Goal: Information Seeking & Learning: Learn about a topic

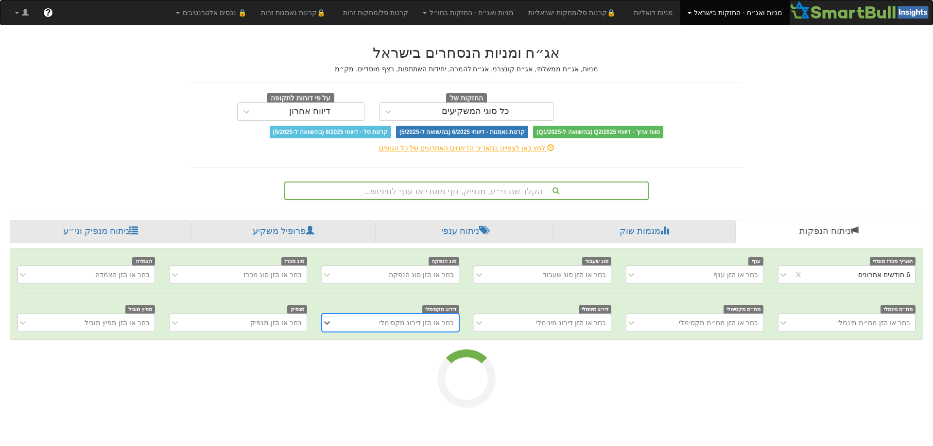
click at [462, 191] on div "הקלד שם ני״ע, מנפיק, גוף מוסדי או ענף לחיפוש..." at bounding box center [466, 191] width 362 height 17
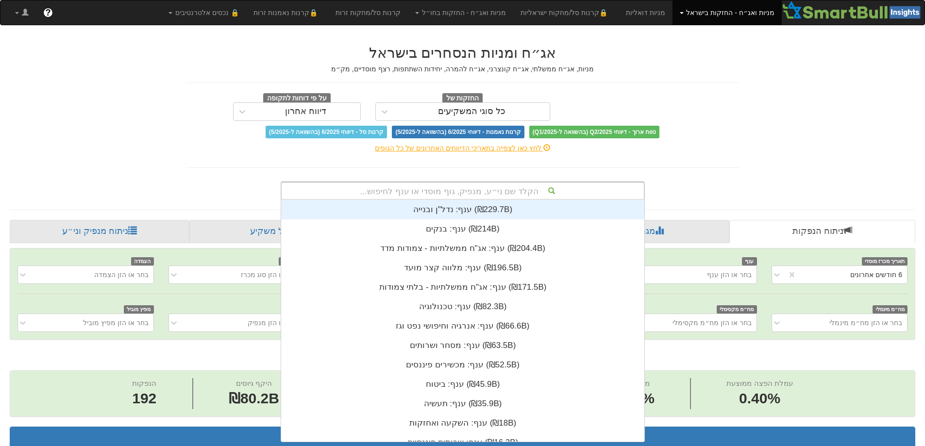
scroll to position [8, 0]
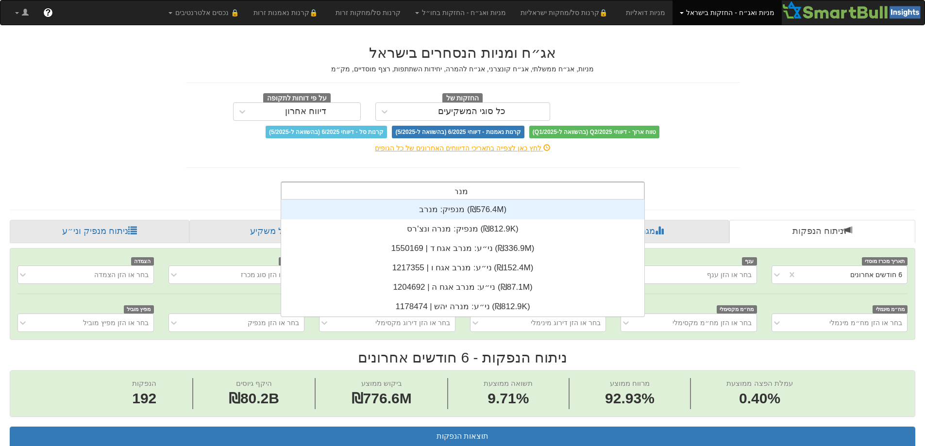
type input "מנרב"
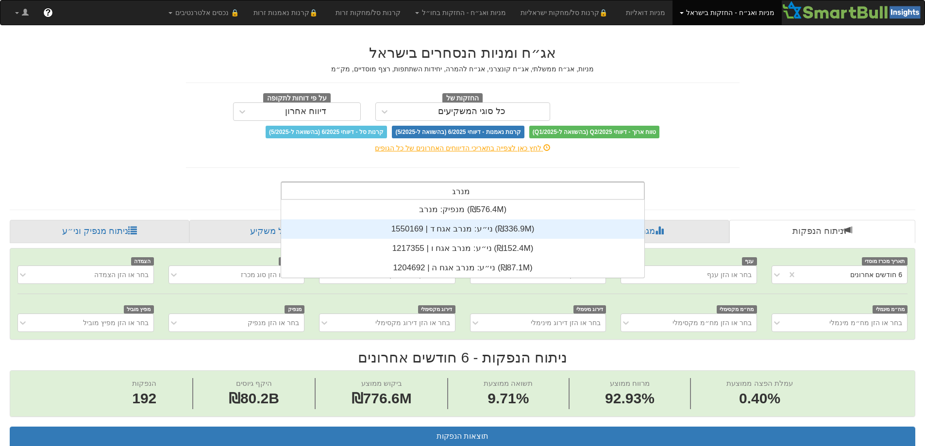
click at [462, 220] on div "ני״ע: ‏מנרב אגח ד | 1550169 ‎(₪336.9M)‎" at bounding box center [462, 229] width 363 height 19
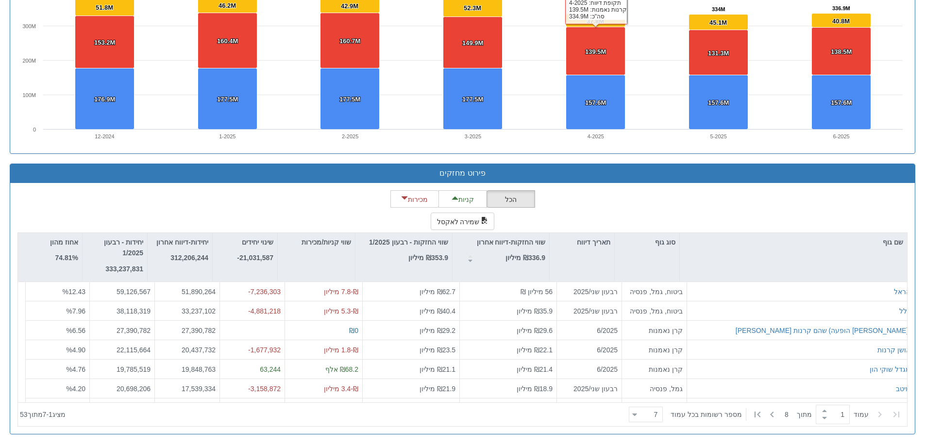
scroll to position [717, 0]
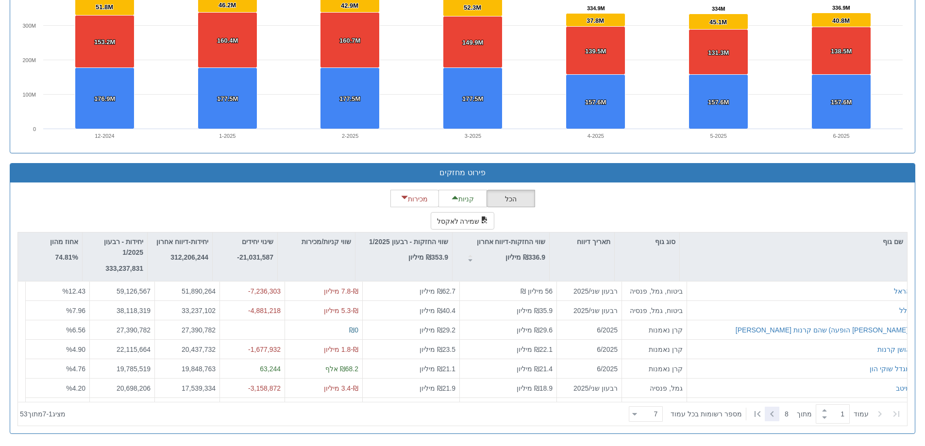
click at [769, 413] on icon at bounding box center [772, 414] width 12 height 12
type input "2"
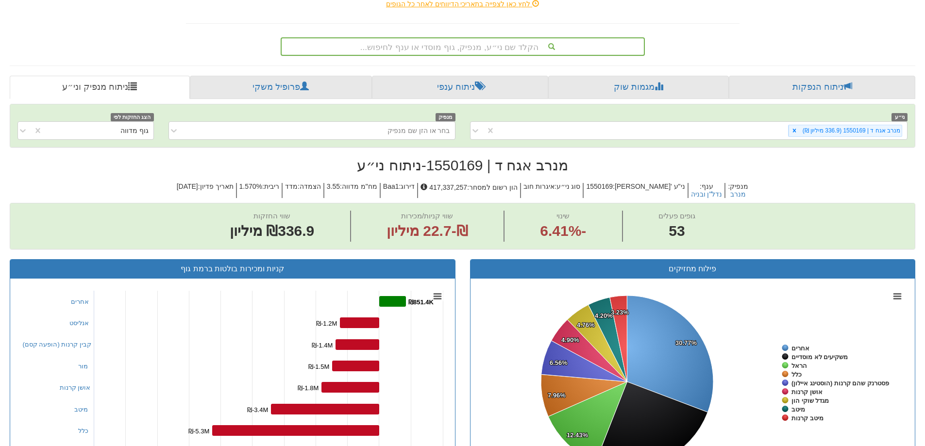
scroll to position [86, 0]
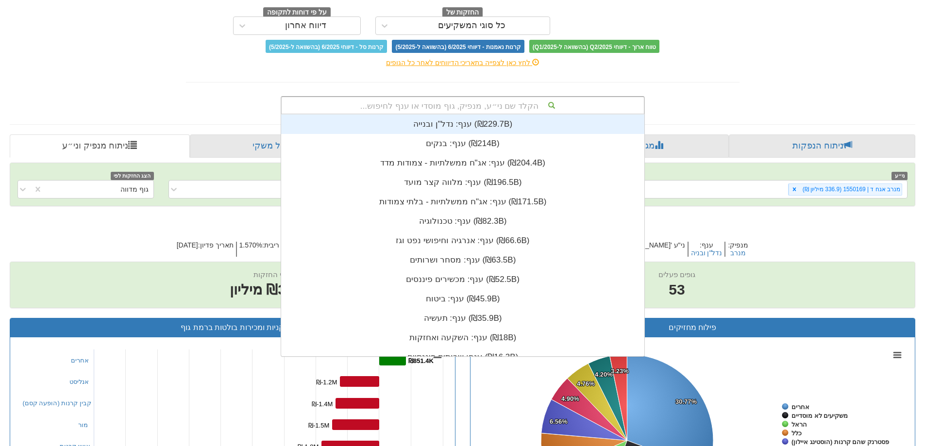
click at [496, 102] on font "הקלד שם ני״ע, מנפיק, גוף מוסדי או ענף לחיפוש..." at bounding box center [449, 106] width 178 height 9
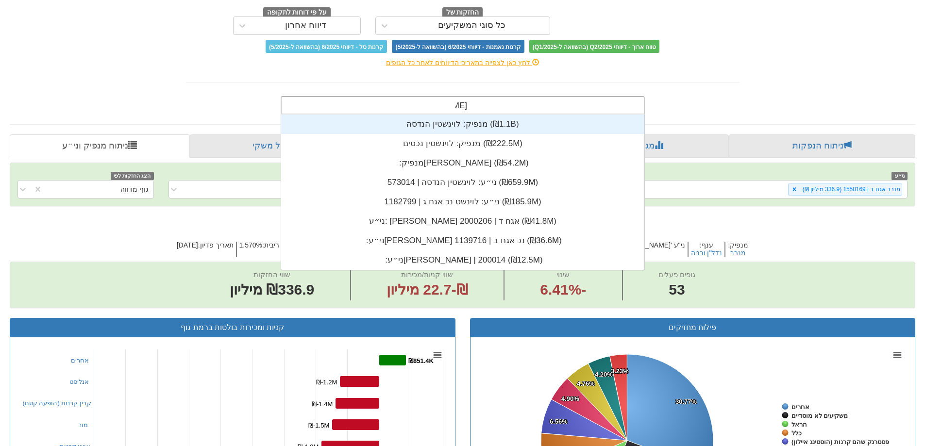
scroll to position [155, 0]
type input "[PERSON_NAME]"
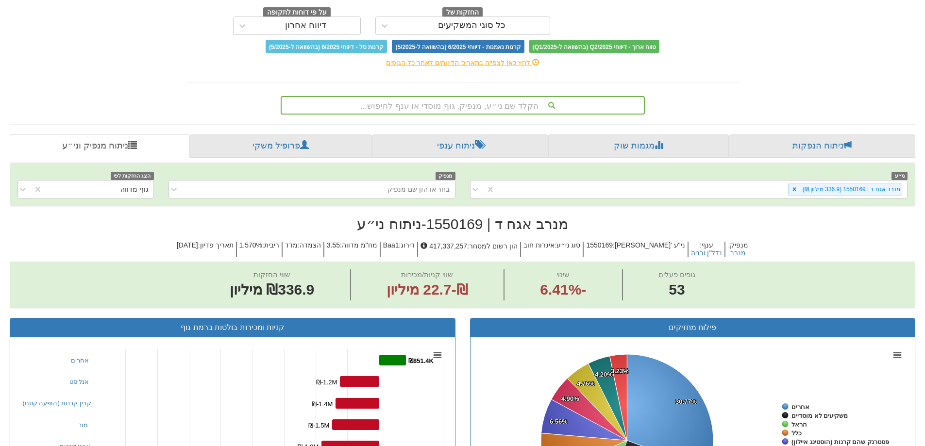
click at [482, 102] on font "הקלד שם ני״ע, מנפיק, גוף מוסדי או ענף לחיפוש..." at bounding box center [449, 106] width 178 height 9
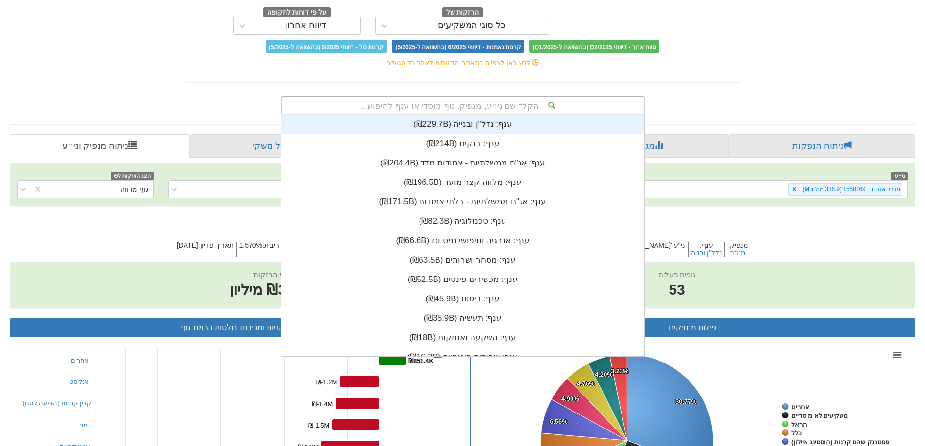
scroll to position [242, 0]
type input "ל"
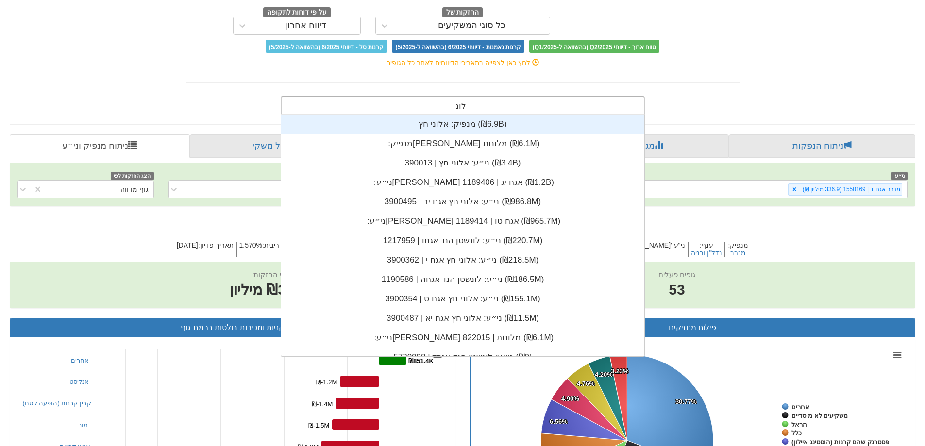
type input "לונש"
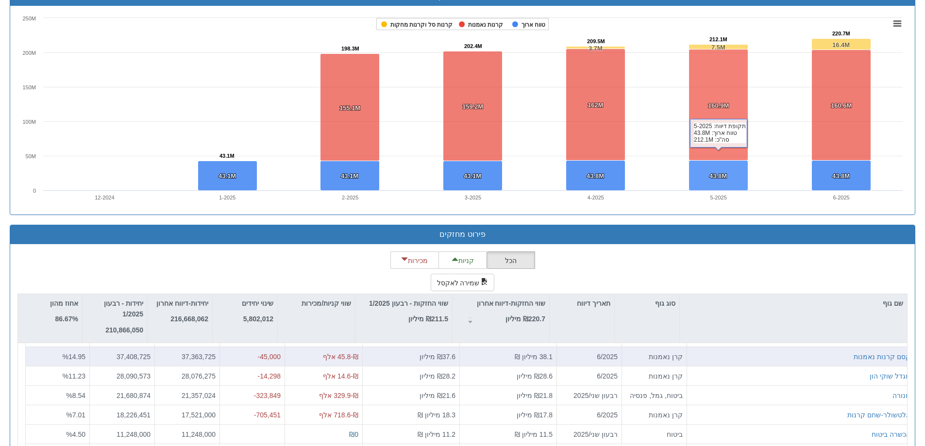
scroll to position [717, 0]
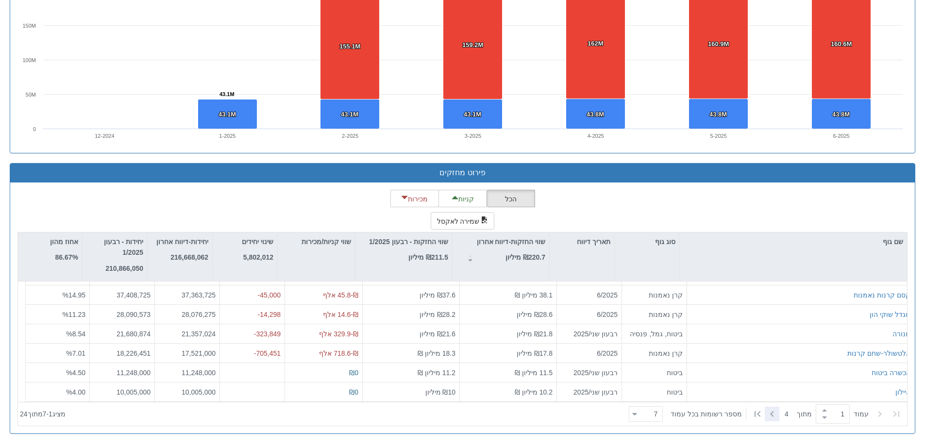
click at [766, 413] on icon at bounding box center [772, 414] width 12 height 12
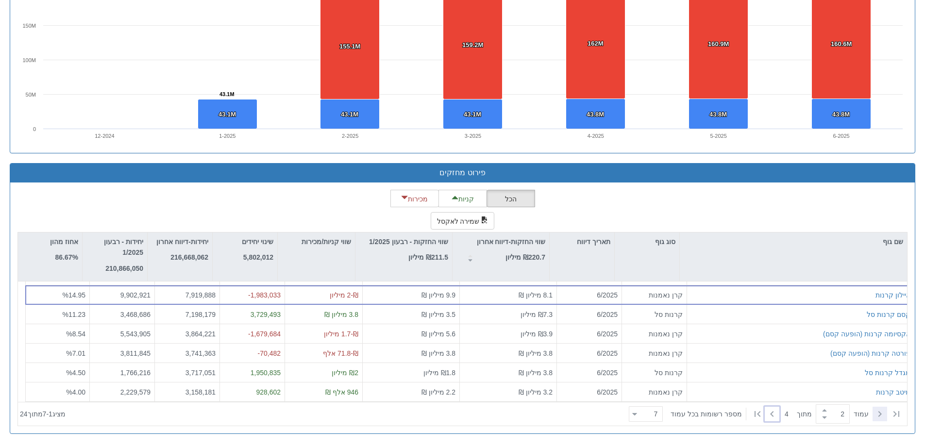
click at [876, 412] on icon at bounding box center [880, 414] width 12 height 12
type input "1"
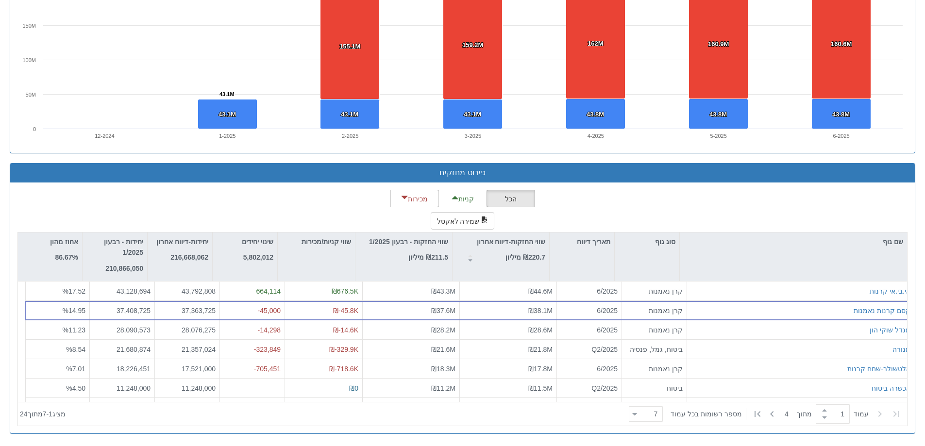
scroll to position [0, 0]
